Goal: Task Accomplishment & Management: Use online tool/utility

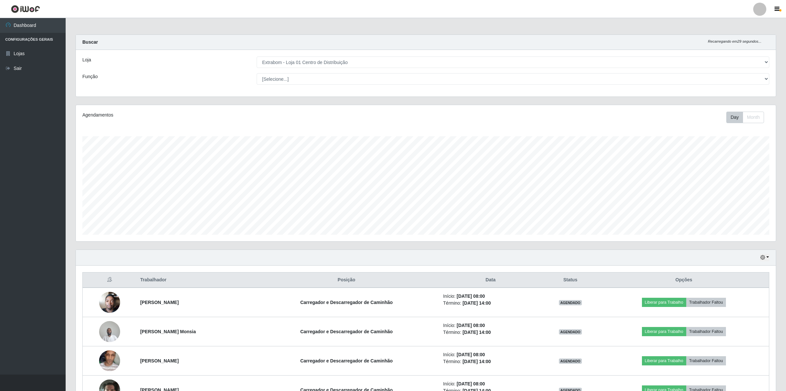
select select "435"
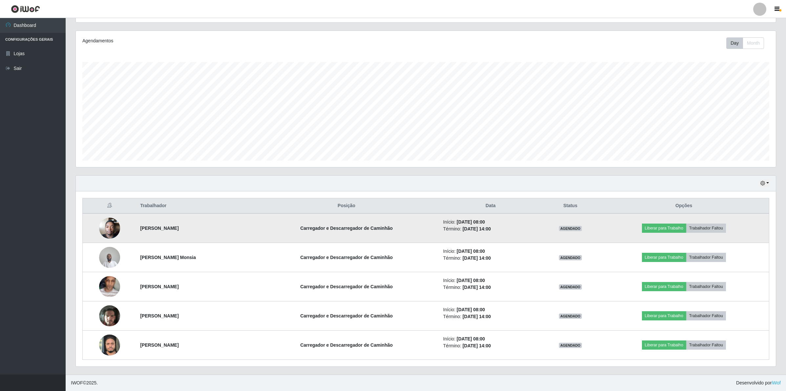
scroll to position [137, 700]
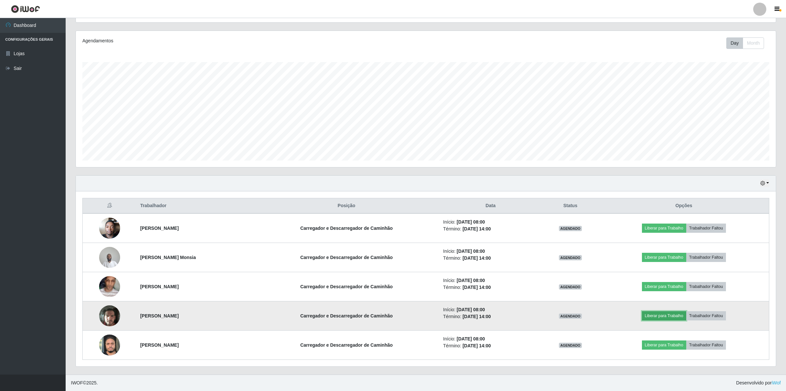
click at [664, 316] on button "Liberar para Trabalho" at bounding box center [664, 315] width 44 height 9
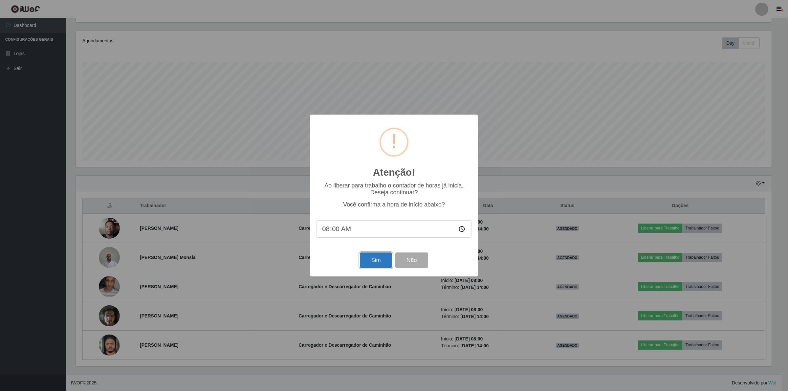
click at [371, 260] on button "Sim" at bounding box center [376, 259] width 32 height 15
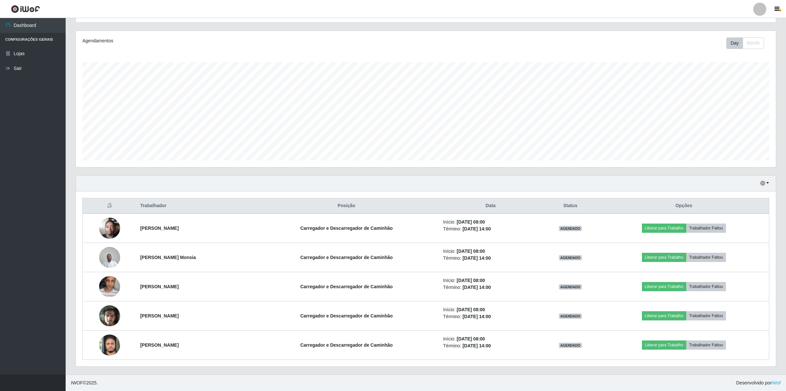
scroll to position [137, 701]
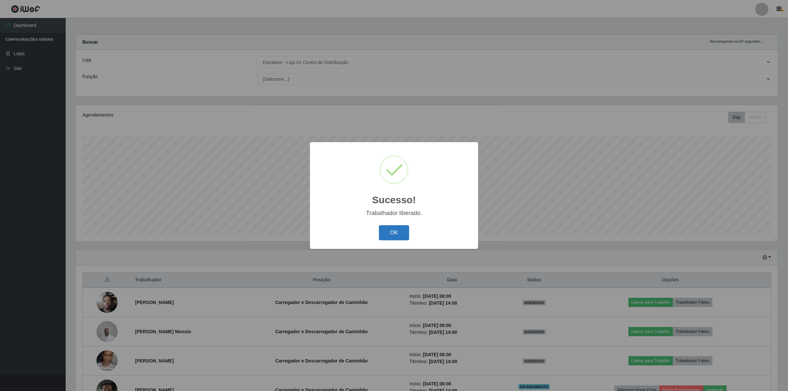
click at [397, 228] on button "OK" at bounding box center [394, 232] width 31 height 15
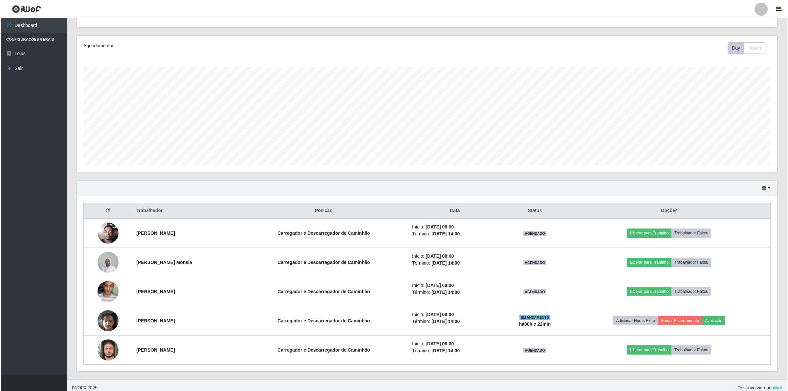
scroll to position [75, 0]
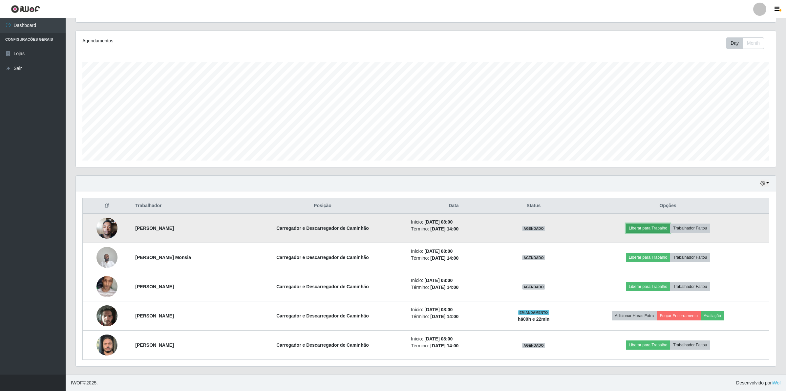
click at [643, 224] on button "Liberar para Trabalho" at bounding box center [648, 227] width 44 height 9
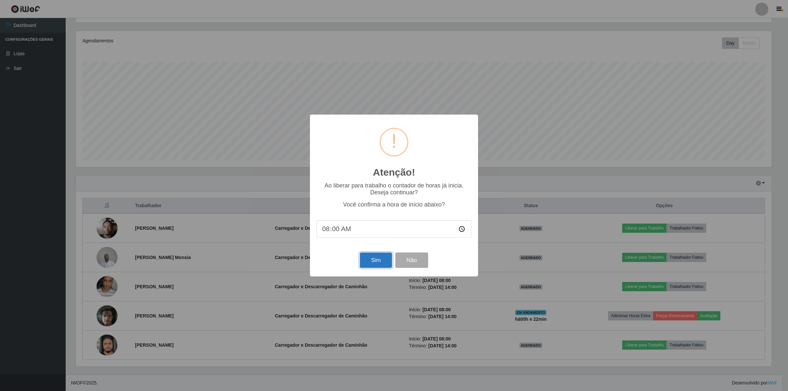
click at [370, 258] on button "Sim" at bounding box center [376, 259] width 32 height 15
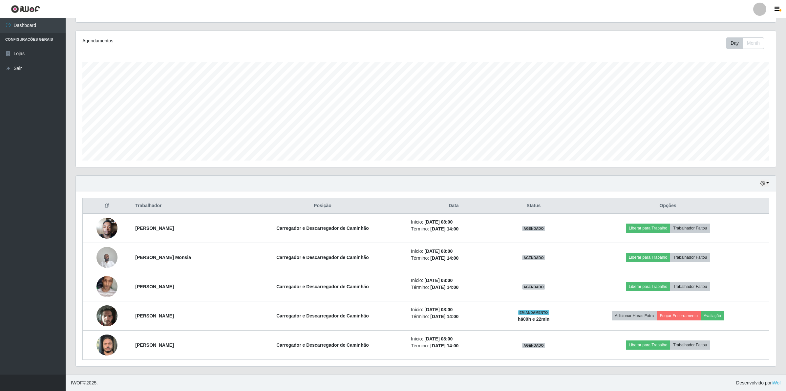
scroll to position [137, 701]
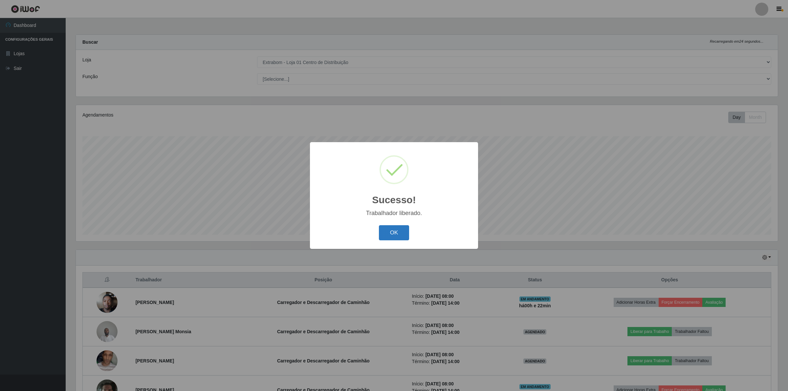
click at [400, 237] on button "OK" at bounding box center [394, 232] width 31 height 15
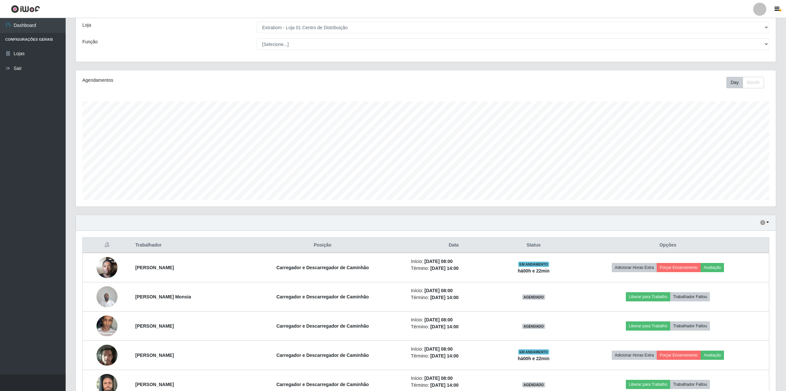
scroll to position [75, 0]
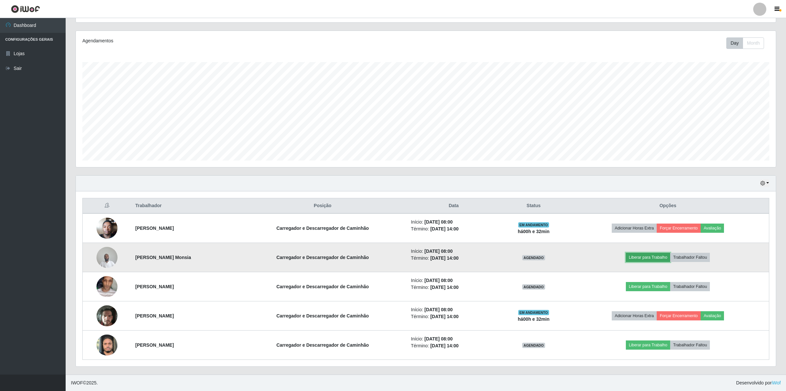
click at [659, 257] on button "Liberar para Trabalho" at bounding box center [648, 257] width 44 height 9
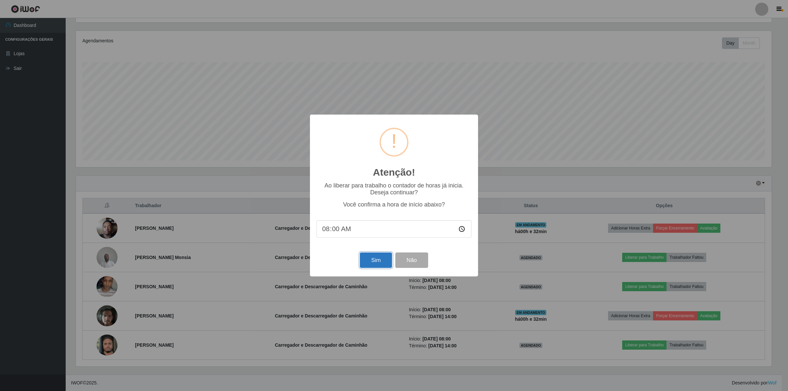
click at [370, 266] on button "Sim" at bounding box center [376, 259] width 32 height 15
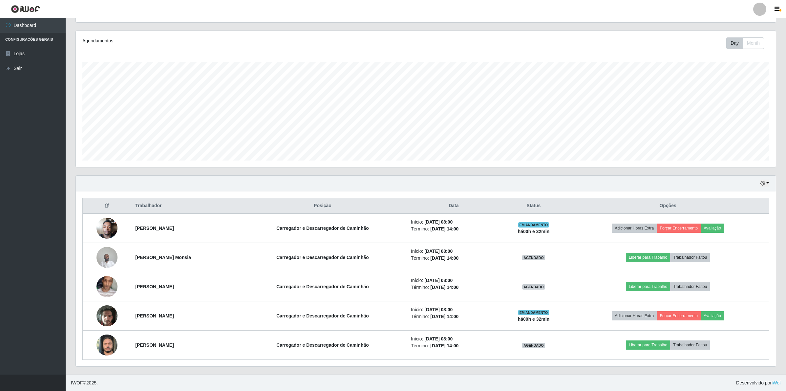
scroll to position [137, 701]
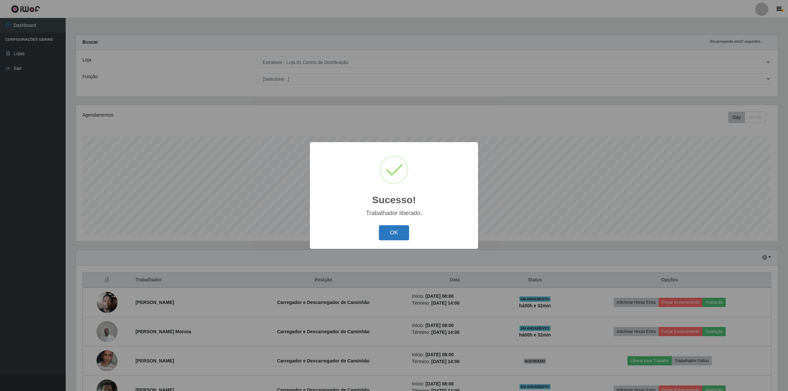
click at [397, 234] on button "OK" at bounding box center [394, 232] width 31 height 15
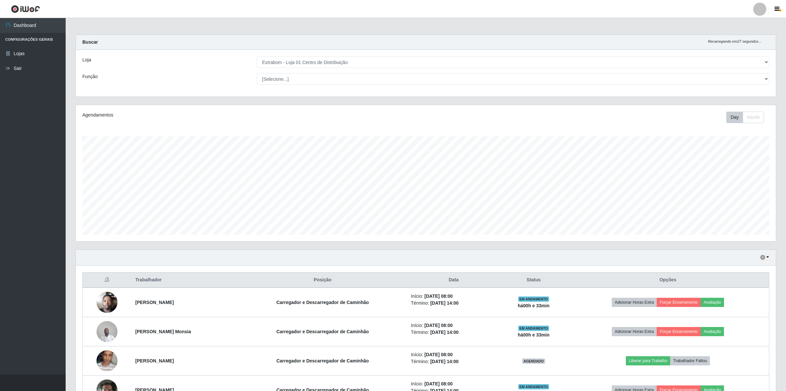
scroll to position [75, 0]
